Goal: Information Seeking & Learning: Find specific fact

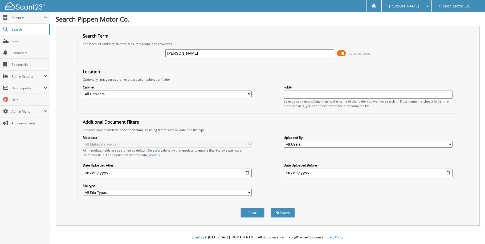
type input "[PERSON_NAME]"
click at [353, 53] on span "Advanced Search" at bounding box center [361, 53] width 24 height 4
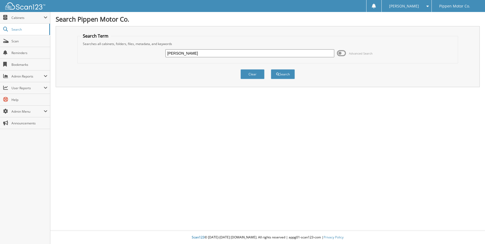
click at [357, 53] on span "Advanced Search" at bounding box center [361, 53] width 24 height 4
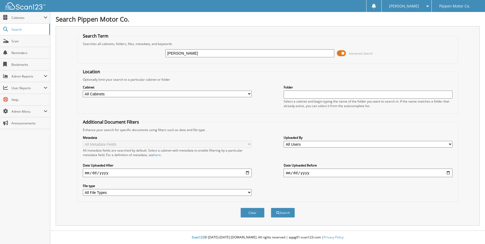
click at [249, 92] on select "All Cabinets ACCOUNTING CAR DEALS MONTH END PARTS INVOICE REPAIR ORDERS Needs F…" at bounding box center [167, 93] width 169 height 7
select select "5338"
click at [83, 90] on select "All Cabinets ACCOUNTING CAR DEALS MONTH END PARTS INVOICE REPAIR ORDERS Needs F…" at bounding box center [167, 93] width 169 height 7
click at [248, 170] on input "date" at bounding box center [167, 172] width 169 height 9
type input "[DATE]"
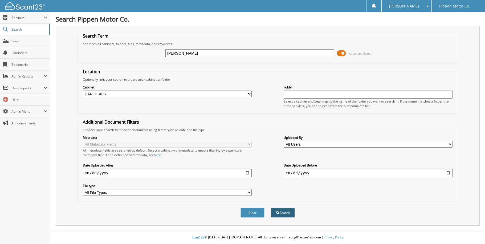
click at [284, 210] on button "Search" at bounding box center [283, 213] width 24 height 10
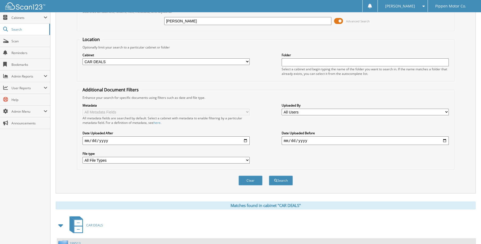
scroll to position [10, 0]
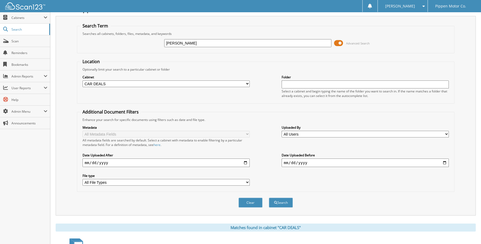
click at [246, 158] on input "[DATE]" at bounding box center [165, 162] width 167 height 9
type input "[DATE]"
click at [282, 198] on button "Search" at bounding box center [281, 202] width 24 height 10
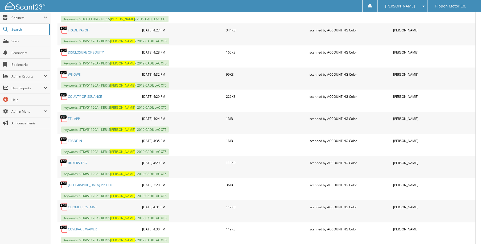
scroll to position [887, 0]
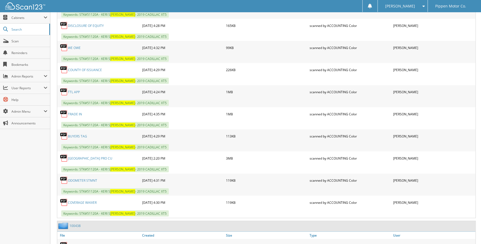
click at [72, 156] on link "[GEOGRAPHIC_DATA] PRO CU" at bounding box center [90, 158] width 44 height 5
